Goal: Task Accomplishment & Management: Use online tool/utility

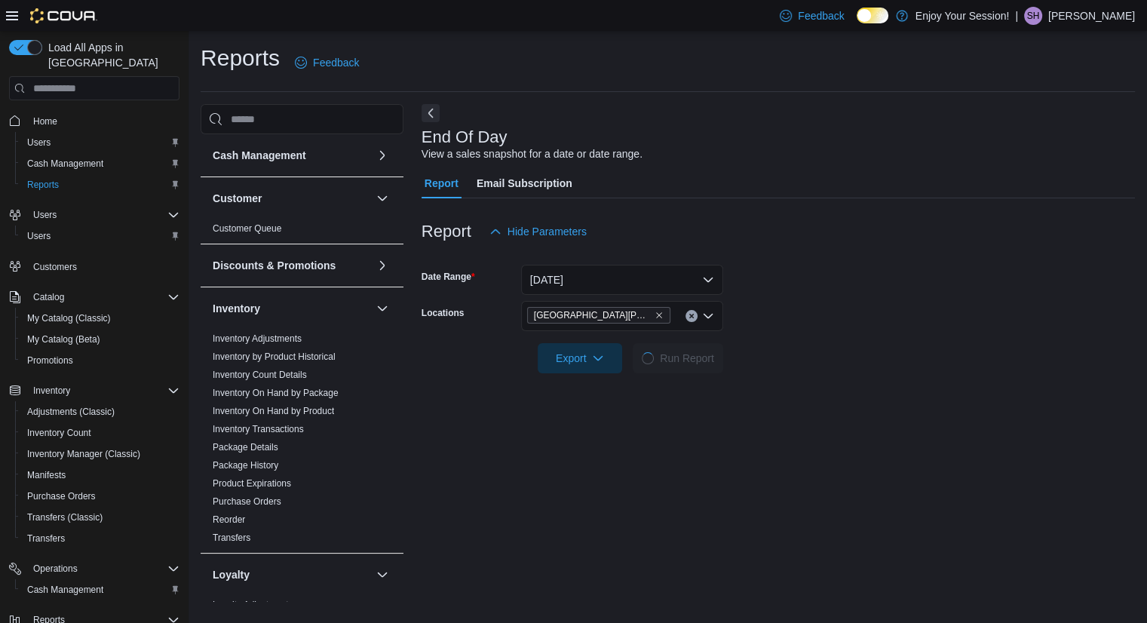
scroll to position [42, 0]
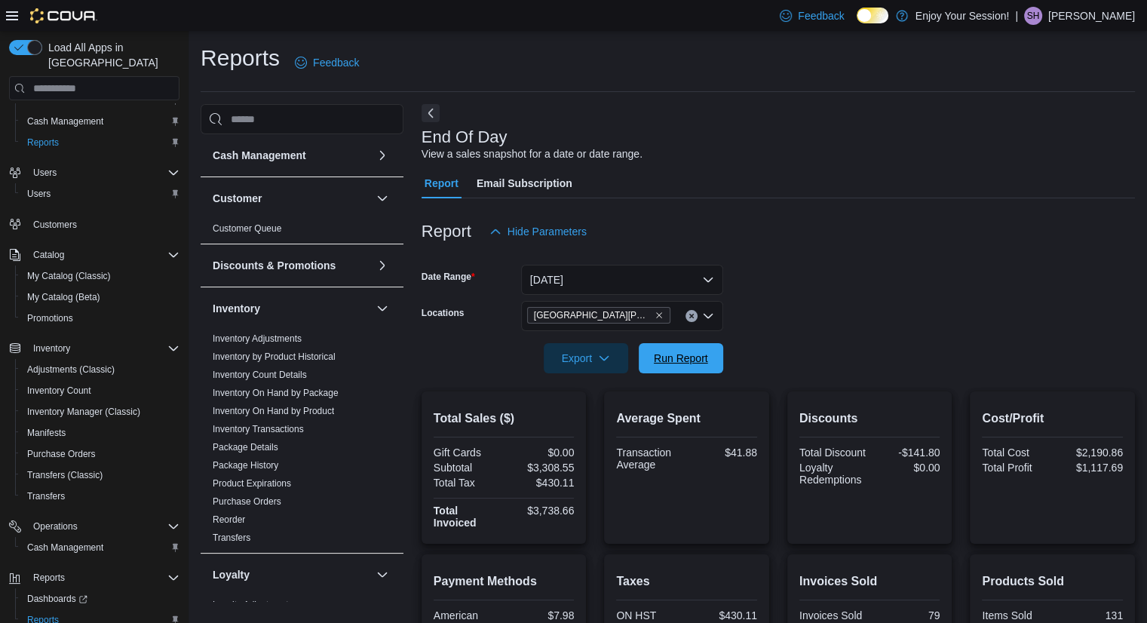
click at [690, 363] on span "Run Report" at bounding box center [681, 358] width 54 height 15
drag, startPoint x: 0, startPoint y: 0, endPoint x: 688, endPoint y: 367, distance: 779.7
click at [688, 367] on span "Run Report" at bounding box center [681, 357] width 66 height 30
click at [588, 359] on span "Export" at bounding box center [586, 357] width 66 height 30
click at [593, 429] on button "Export to Pdf" at bounding box center [588, 418] width 86 height 30
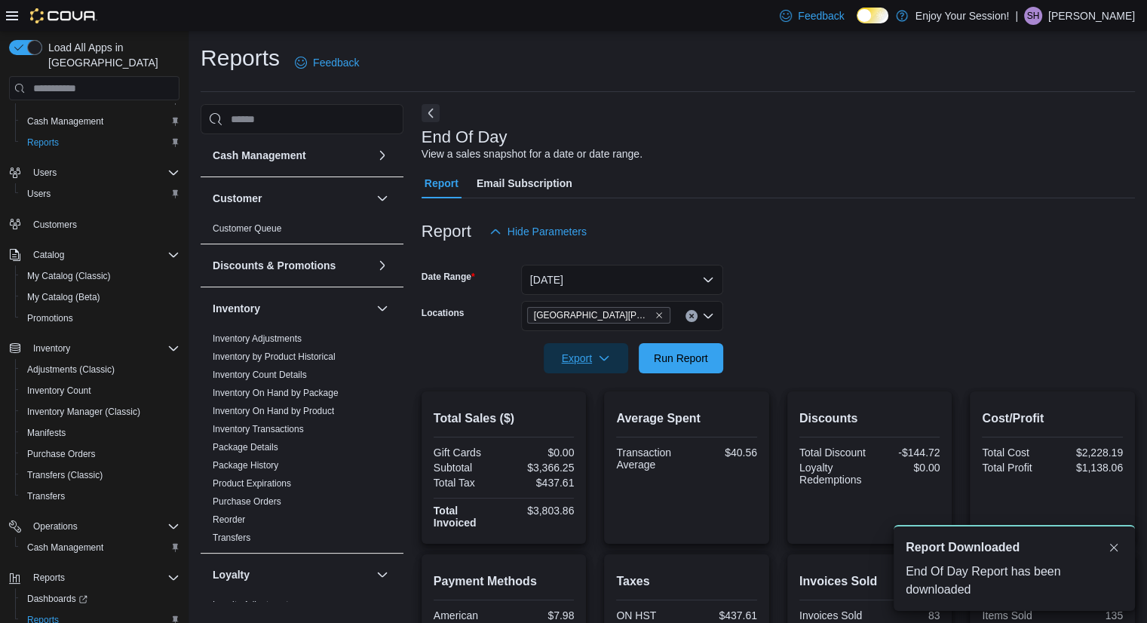
scroll to position [0, 0]
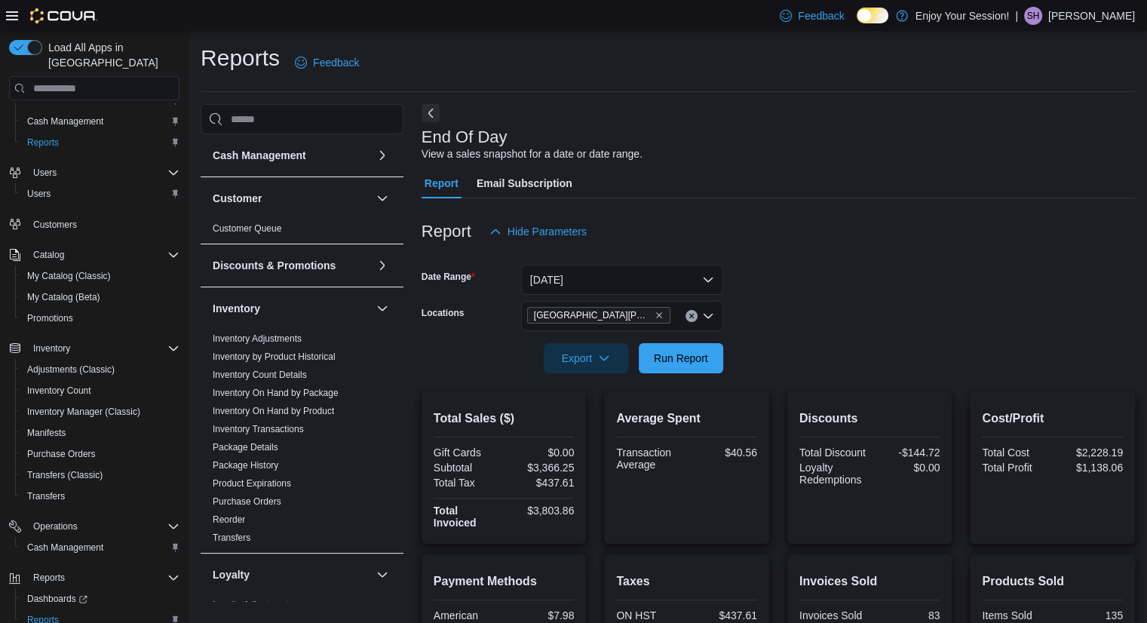
click at [1110, 19] on p "Shelby Hughes" at bounding box center [1091, 16] width 87 height 18
click at [1047, 139] on span "Sign Out" at bounding box center [1037, 146] width 41 height 15
